Goal: Understand process/instructions: Learn how to perform a task or action

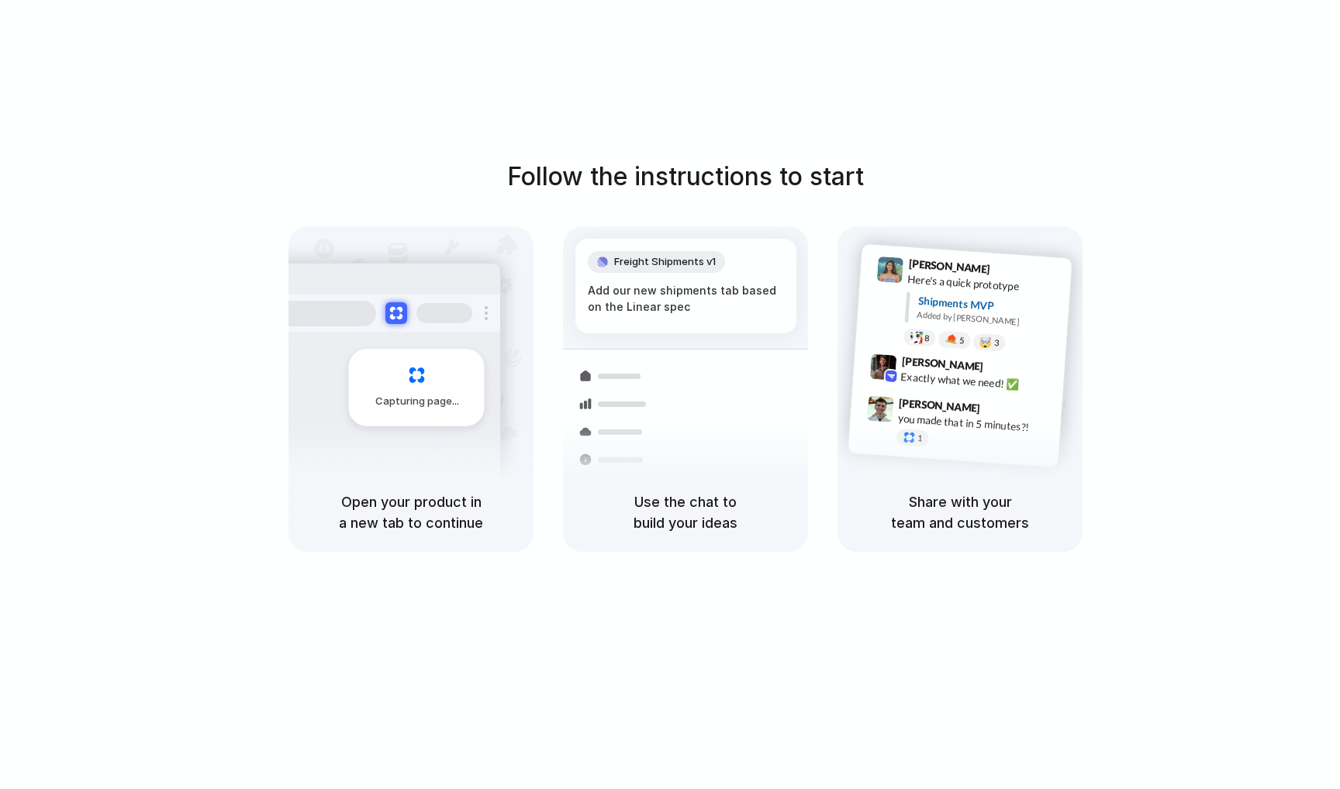
click at [878, 106] on div "Follow the instructions to start Capturing page Open your product in a new tab …" at bounding box center [685, 410] width 1371 height 821
